Goal: Check status: Check status

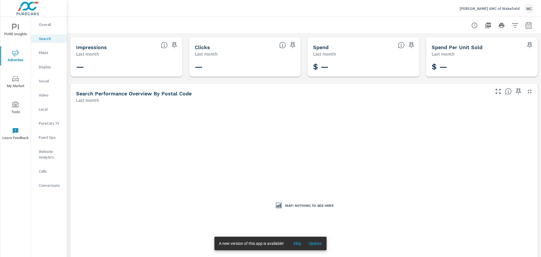
drag, startPoint x: 311, startPoint y: 245, endPoint x: 314, endPoint y: 244, distance: 3.0
click at [312, 245] on span "Update" at bounding box center [316, 243] width 14 height 5
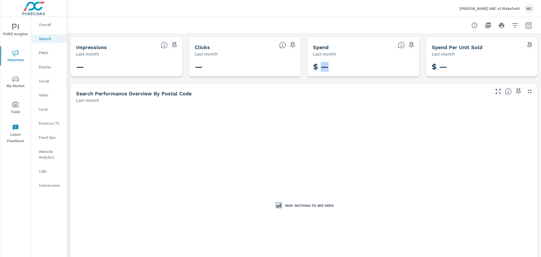
drag, startPoint x: 321, startPoint y: 67, endPoint x: 327, endPoint y: 67, distance: 6.2
click at [327, 67] on h3 "$ —" at bounding box center [363, 67] width 101 height 10
click at [335, 68] on h3 "$ —" at bounding box center [363, 67] width 101 height 10
drag, startPoint x: 309, startPoint y: 43, endPoint x: 341, endPoint y: 72, distance: 43.7
click at [341, 72] on div "Spend Last month $ —" at bounding box center [363, 56] width 112 height 39
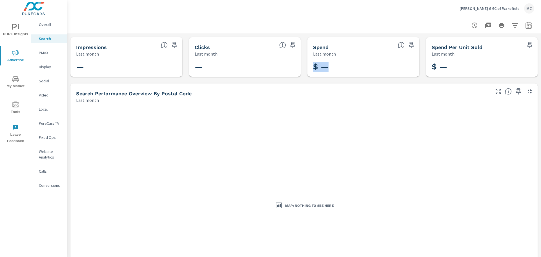
drag, startPoint x: 342, startPoint y: 71, endPoint x: 365, endPoint y: 63, distance: 23.7
click at [343, 70] on h3 "$ —" at bounding box center [363, 67] width 101 height 10
click at [525, 25] on icon "button" at bounding box center [528, 25] width 7 height 7
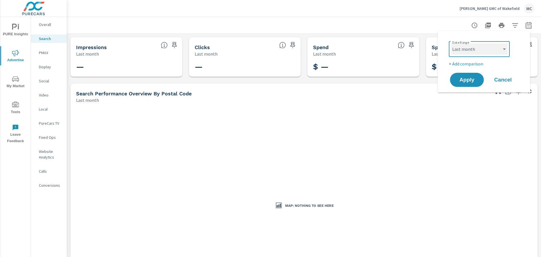
click at [480, 51] on select "Custom [DATE] Last week Last 7 days Last 14 days Last 30 days Last 45 days Last…" at bounding box center [479, 48] width 56 height 11
select select "Month to date"
click at [451, 43] on select "Custom [DATE] Last week Last 7 days Last 14 days Last 30 days Last 45 days Last…" at bounding box center [479, 48] width 56 height 11
click at [469, 81] on span "Apply" at bounding box center [466, 79] width 23 height 5
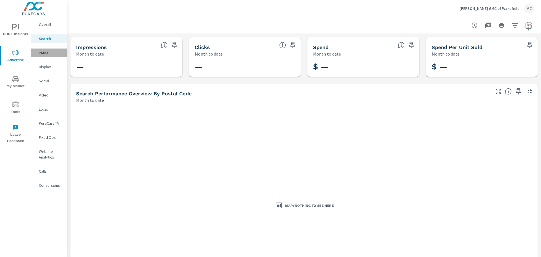
click at [43, 55] on p "PMAX" at bounding box center [50, 53] width 23 height 6
